Goal: Navigation & Orientation: Find specific page/section

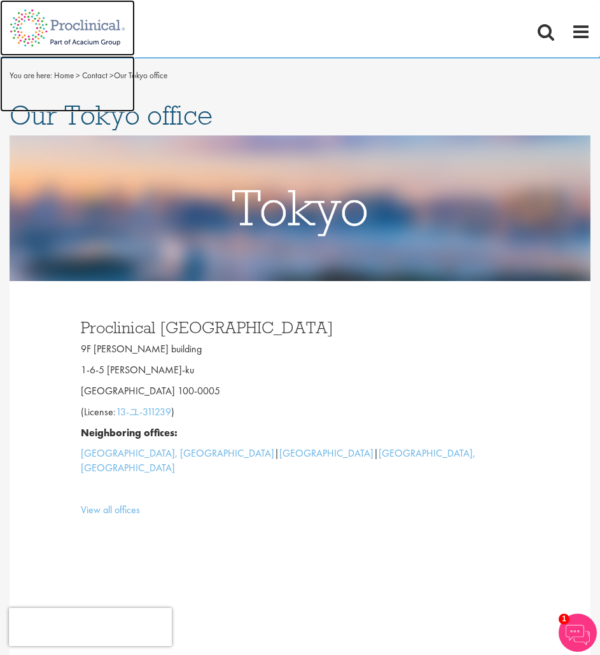
click at [62, 22] on img at bounding box center [67, 28] width 135 height 56
click at [92, 24] on img at bounding box center [67, 28] width 135 height 56
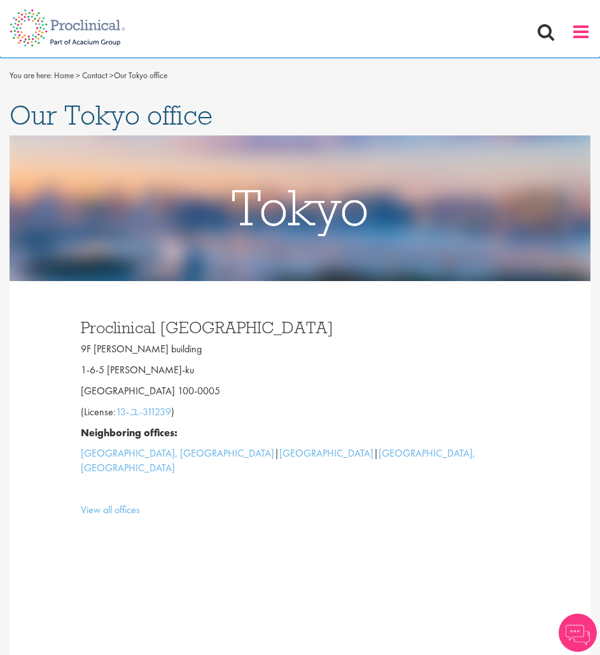
click at [590, 33] on span at bounding box center [580, 31] width 19 height 19
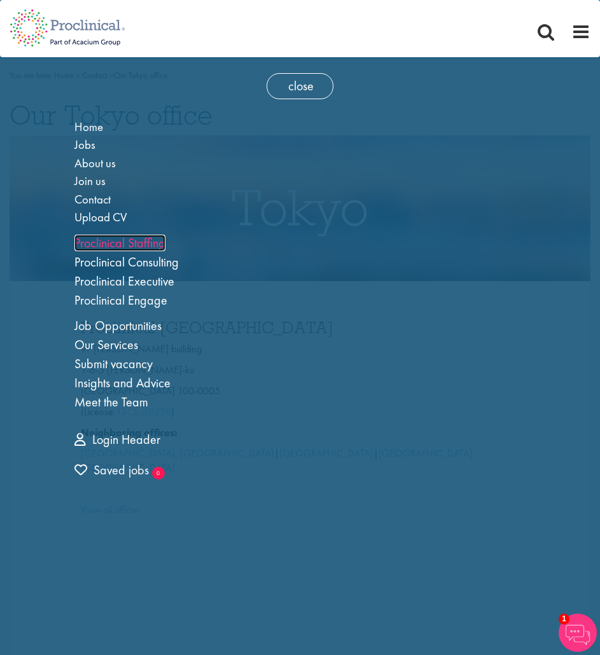
click at [142, 246] on link "Proclinical Staffing" at bounding box center [119, 243] width 91 height 17
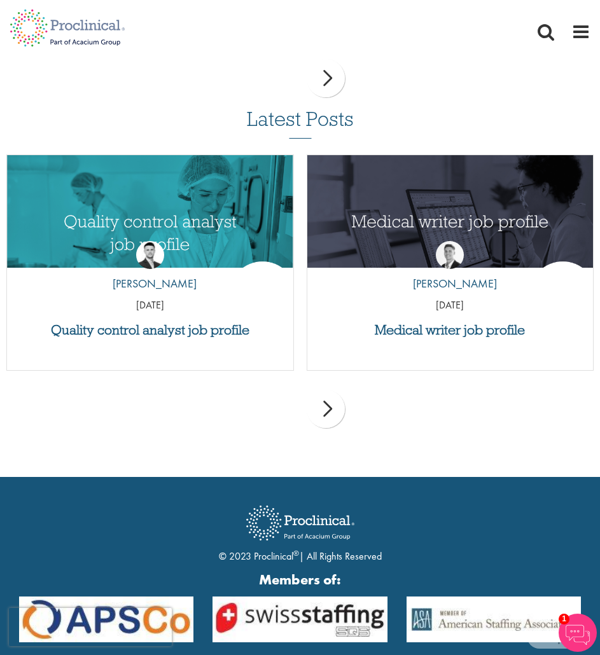
scroll to position [1560, 0]
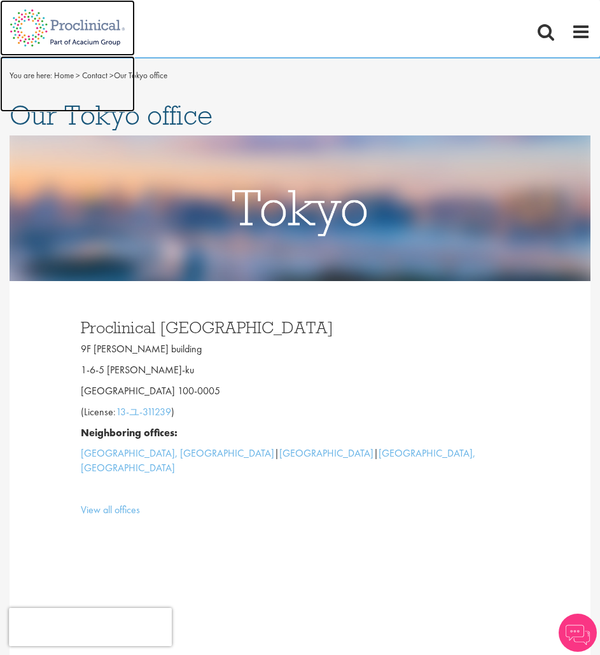
click at [91, 20] on img at bounding box center [67, 28] width 135 height 56
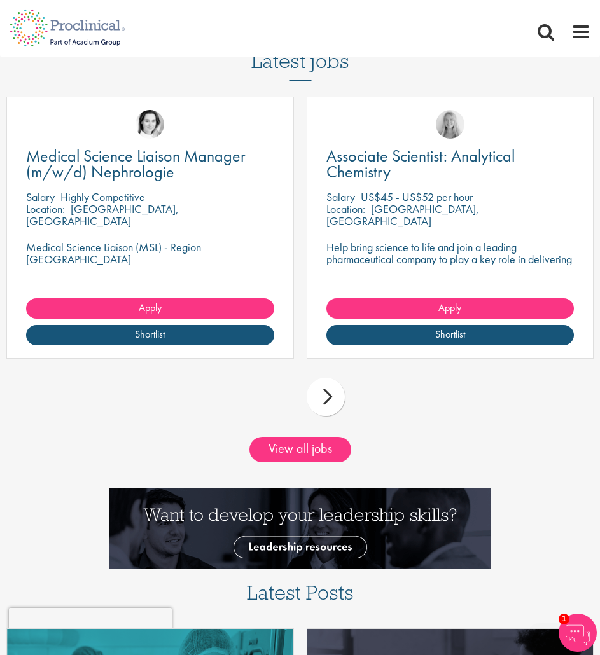
scroll to position [1655, 0]
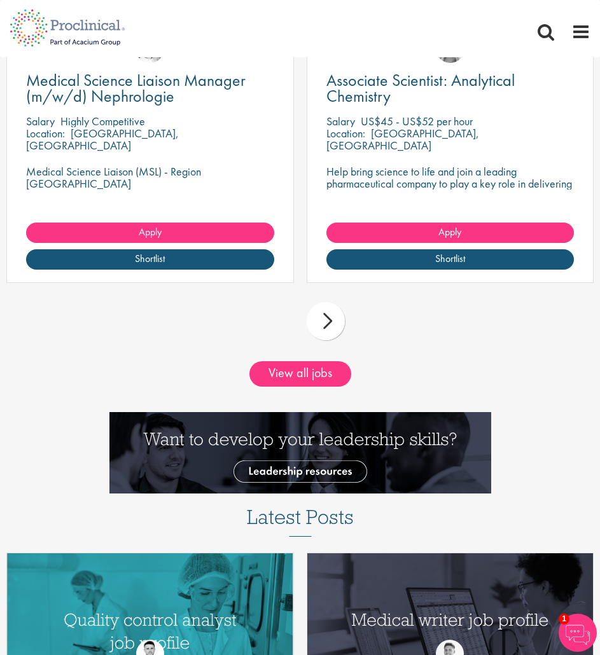
click at [335, 328] on div "next" at bounding box center [326, 321] width 38 height 38
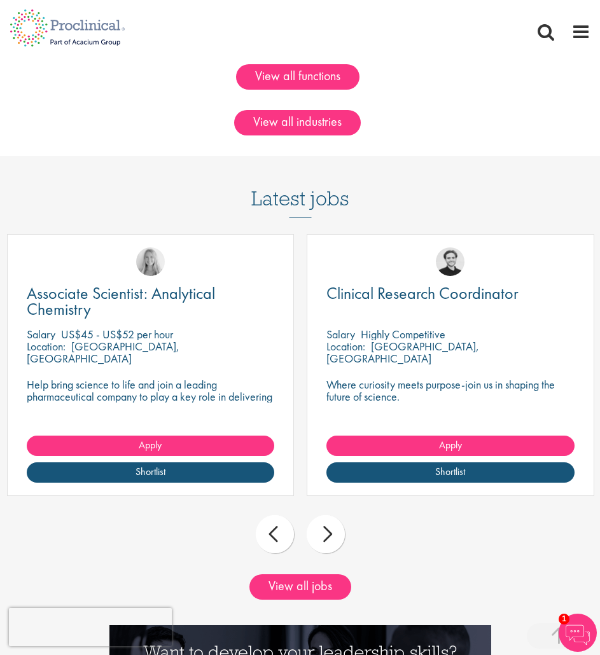
scroll to position [1464, 0]
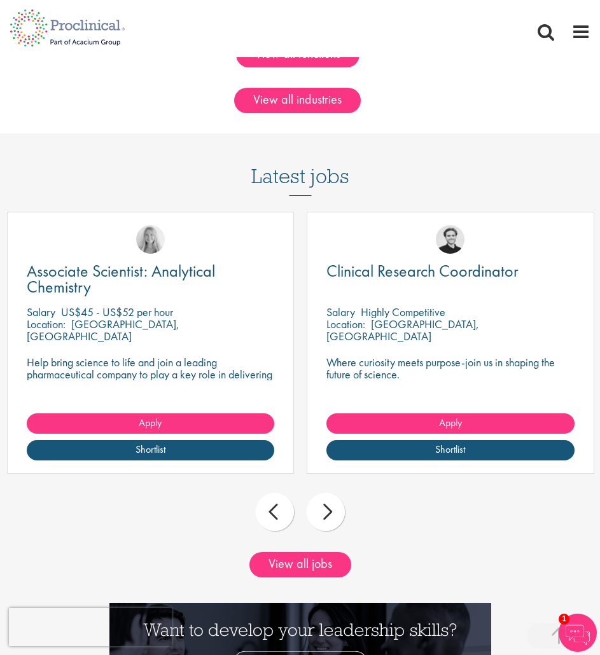
click at [325, 512] on div "next" at bounding box center [326, 512] width 38 height 38
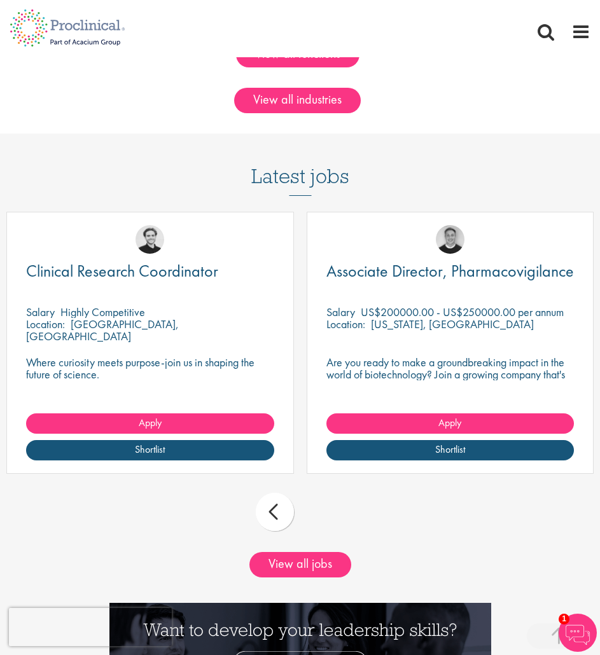
click at [324, 510] on div "prev next" at bounding box center [300, 514] width 600 height 55
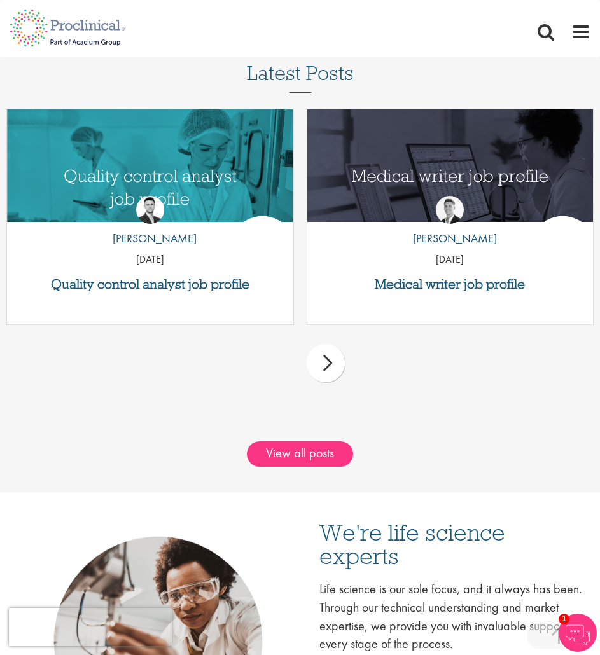
scroll to position [2100, 0]
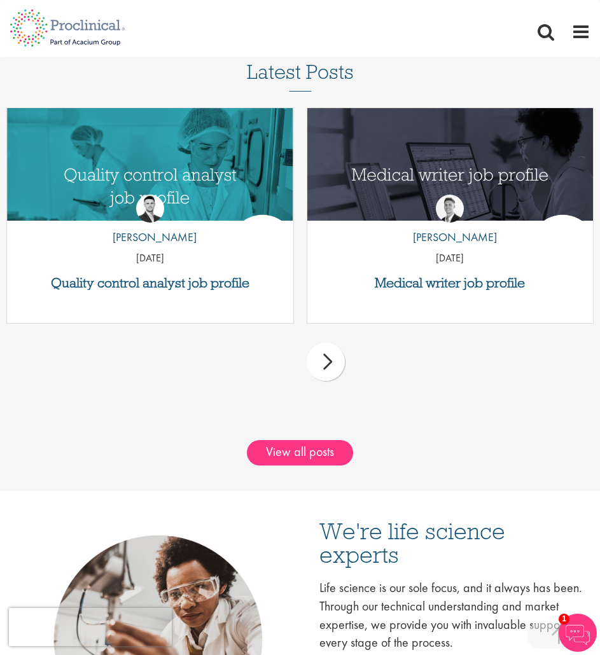
click at [335, 368] on div "next" at bounding box center [326, 362] width 38 height 38
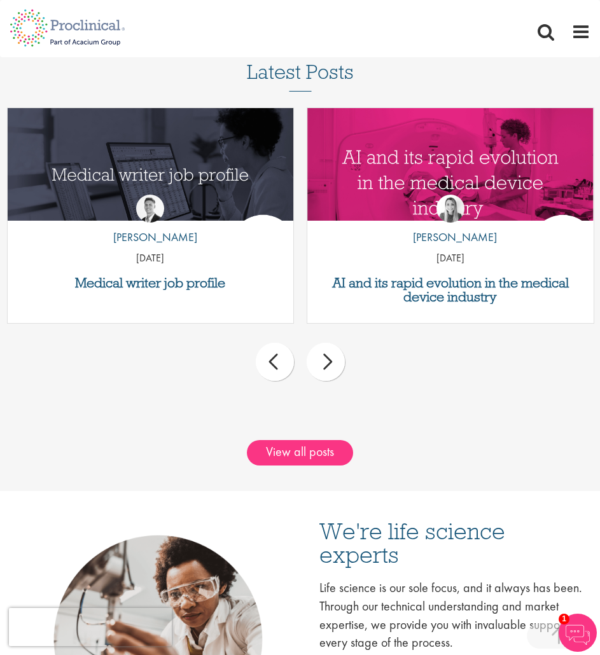
click at [328, 367] on div "next" at bounding box center [326, 362] width 38 height 38
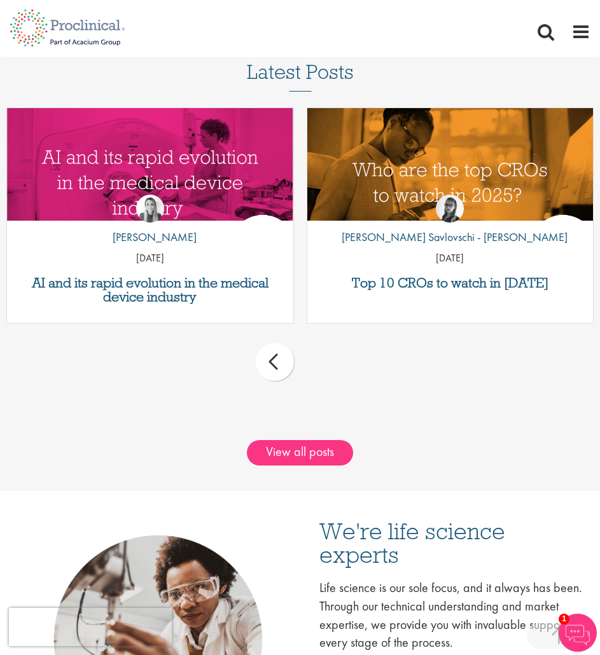
click at [328, 367] on div "prev next" at bounding box center [300, 364] width 600 height 55
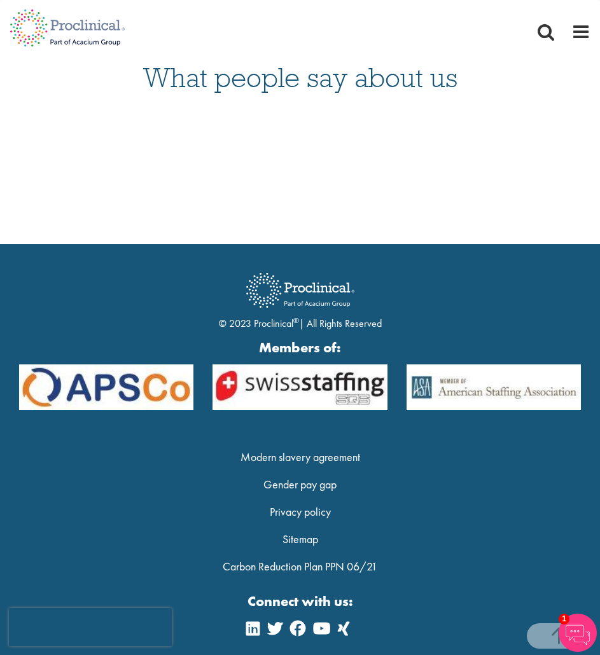
scroll to position [3858, 0]
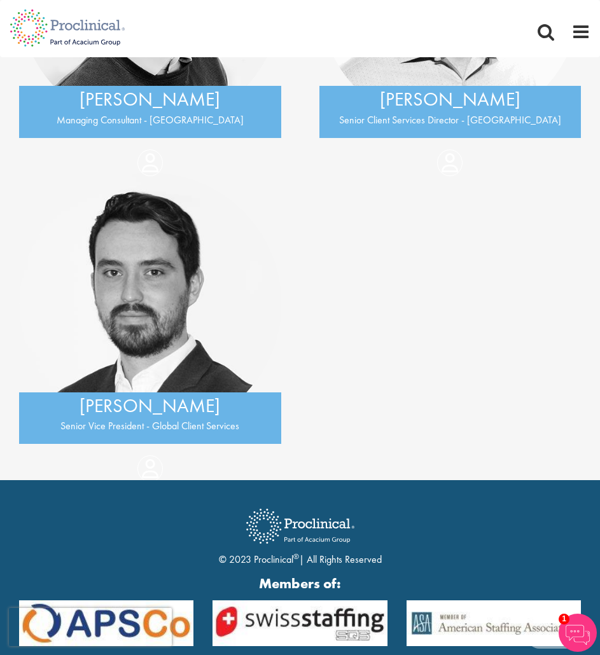
scroll to position [636, 0]
